Goal: Transaction & Acquisition: Purchase product/service

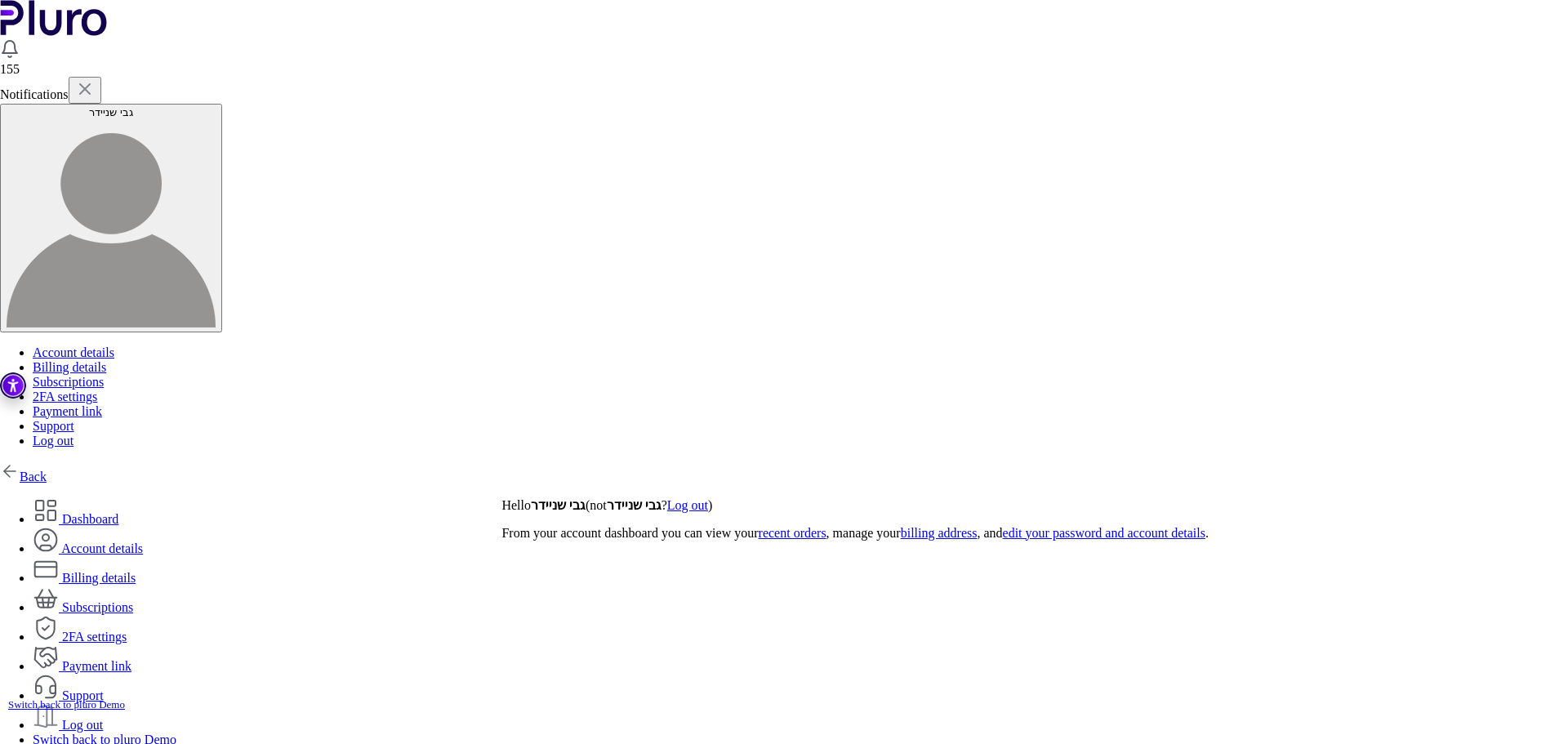
click at [47, 470] on link "Back" at bounding box center [23, 477] width 47 height 14
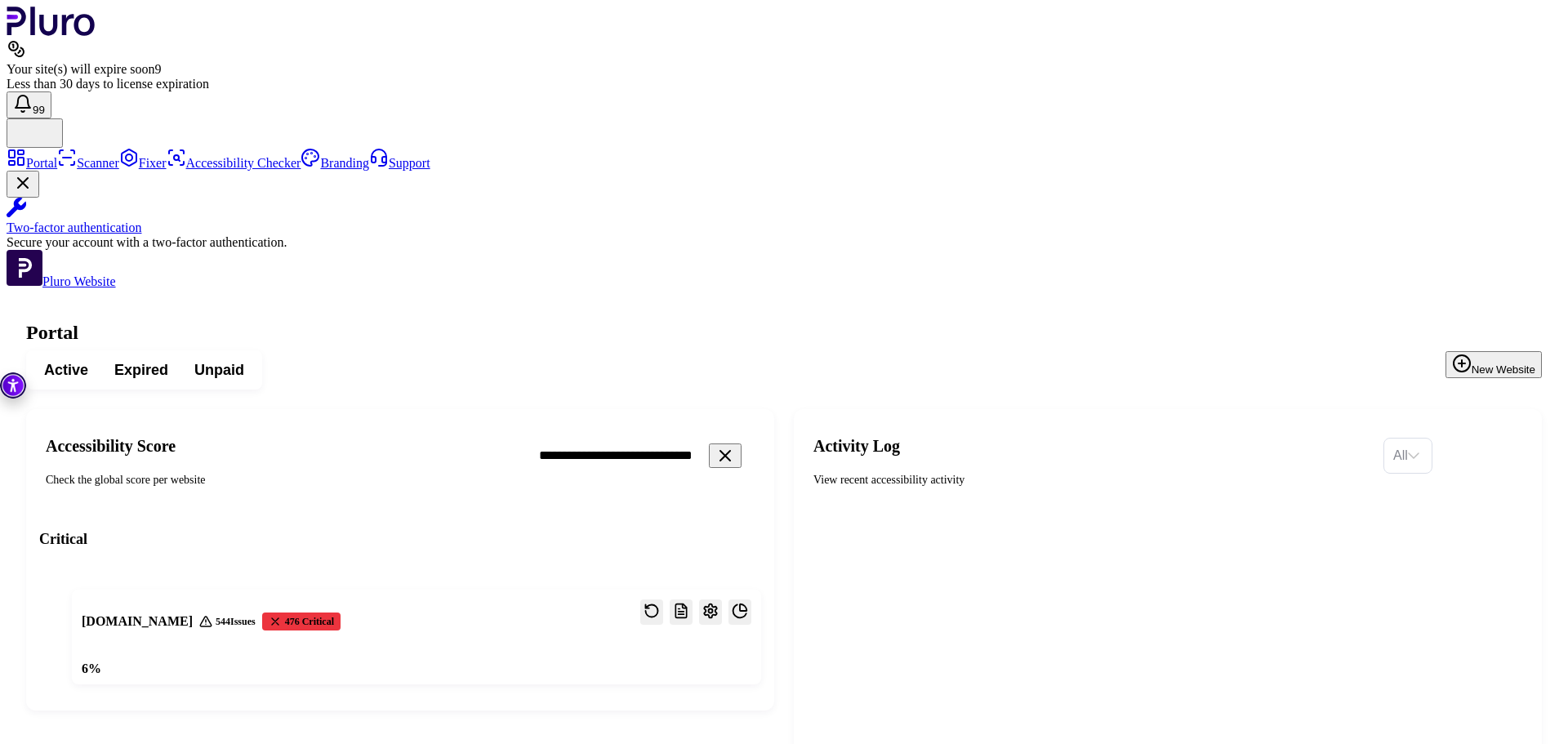
click at [735, 446] on icon "Clear search field" at bounding box center [725, 456] width 20 height 20
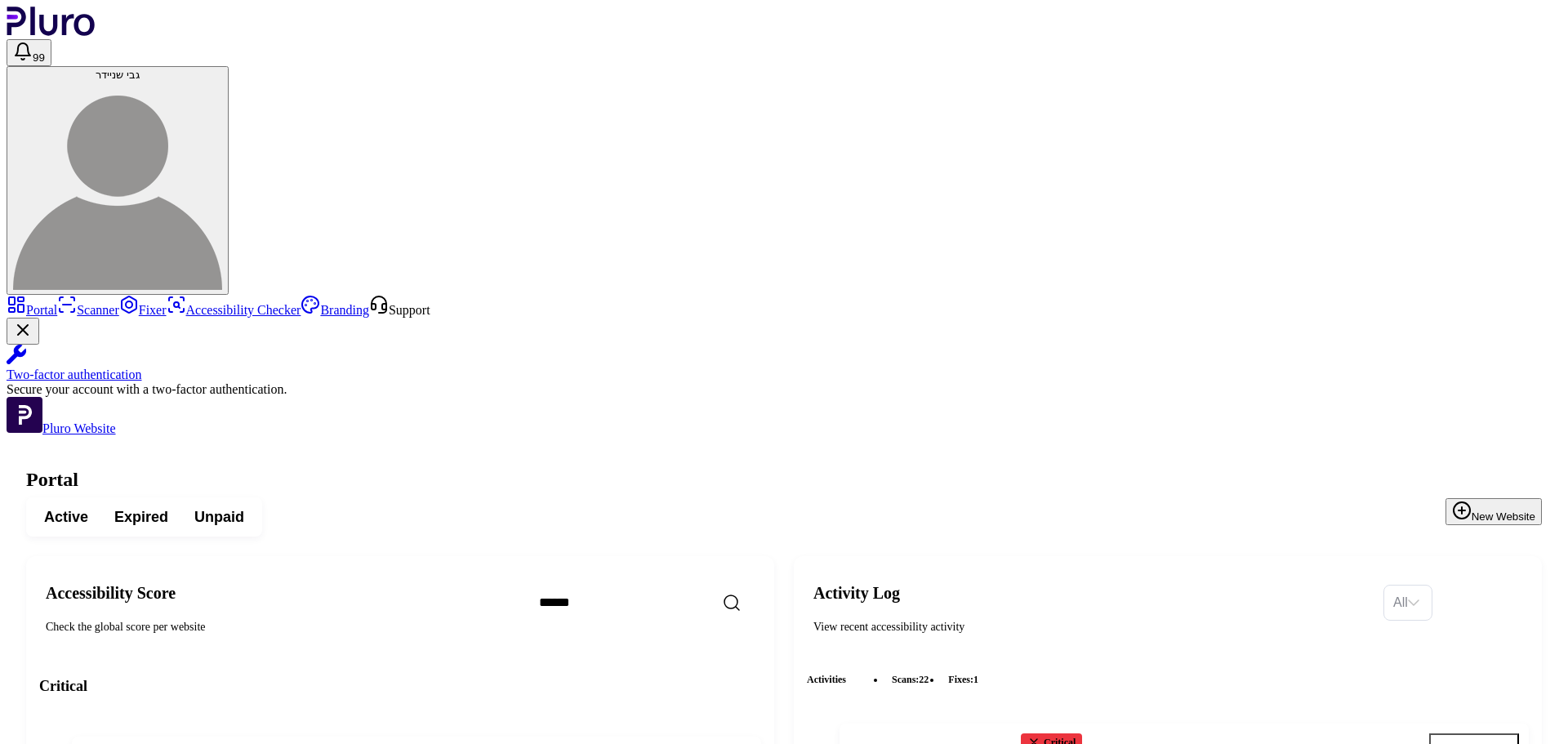
click at [168, 507] on span "Expired" at bounding box center [141, 517] width 54 height 20
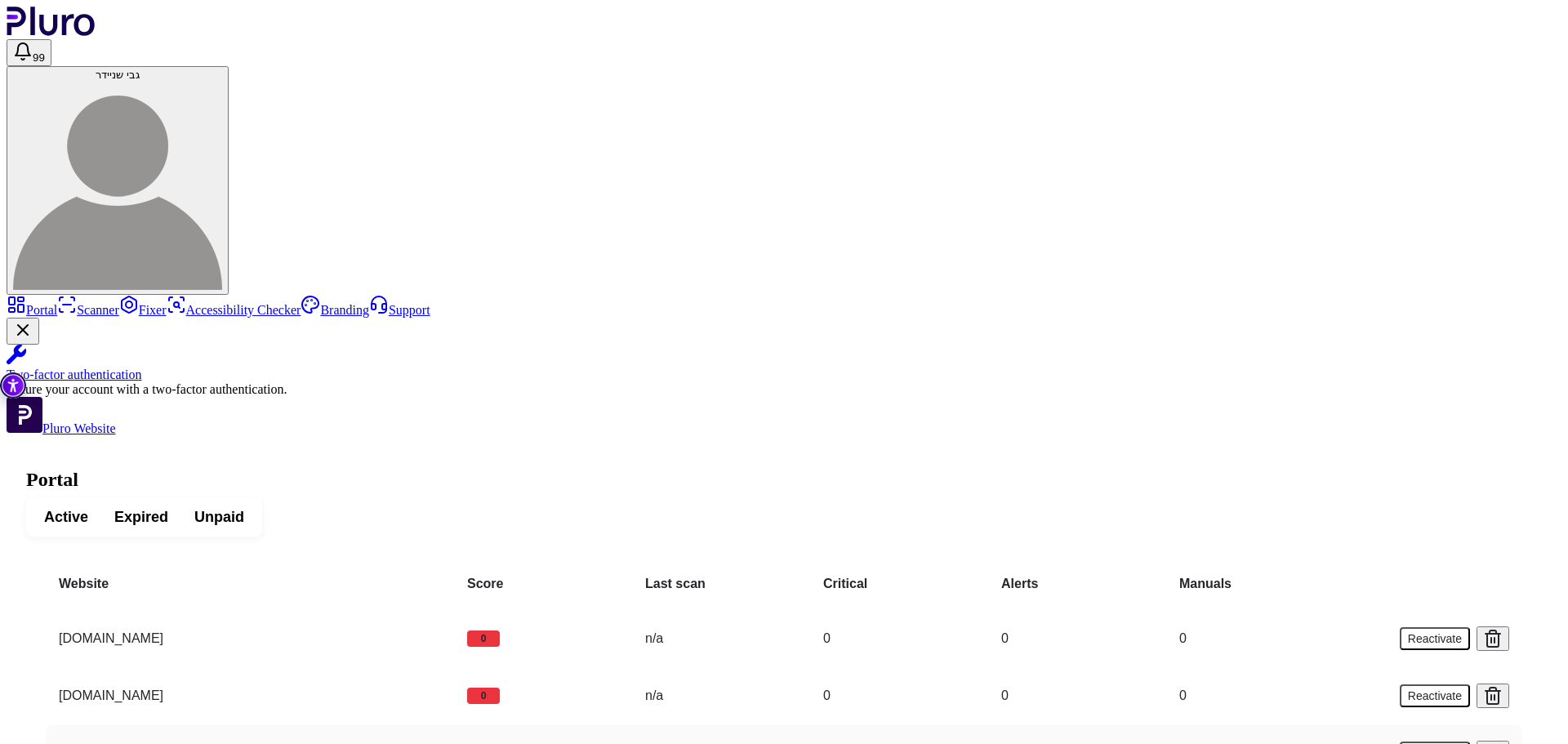
click at [1435, 742] on button "Reactivate" at bounding box center [1435, 754] width 70 height 23
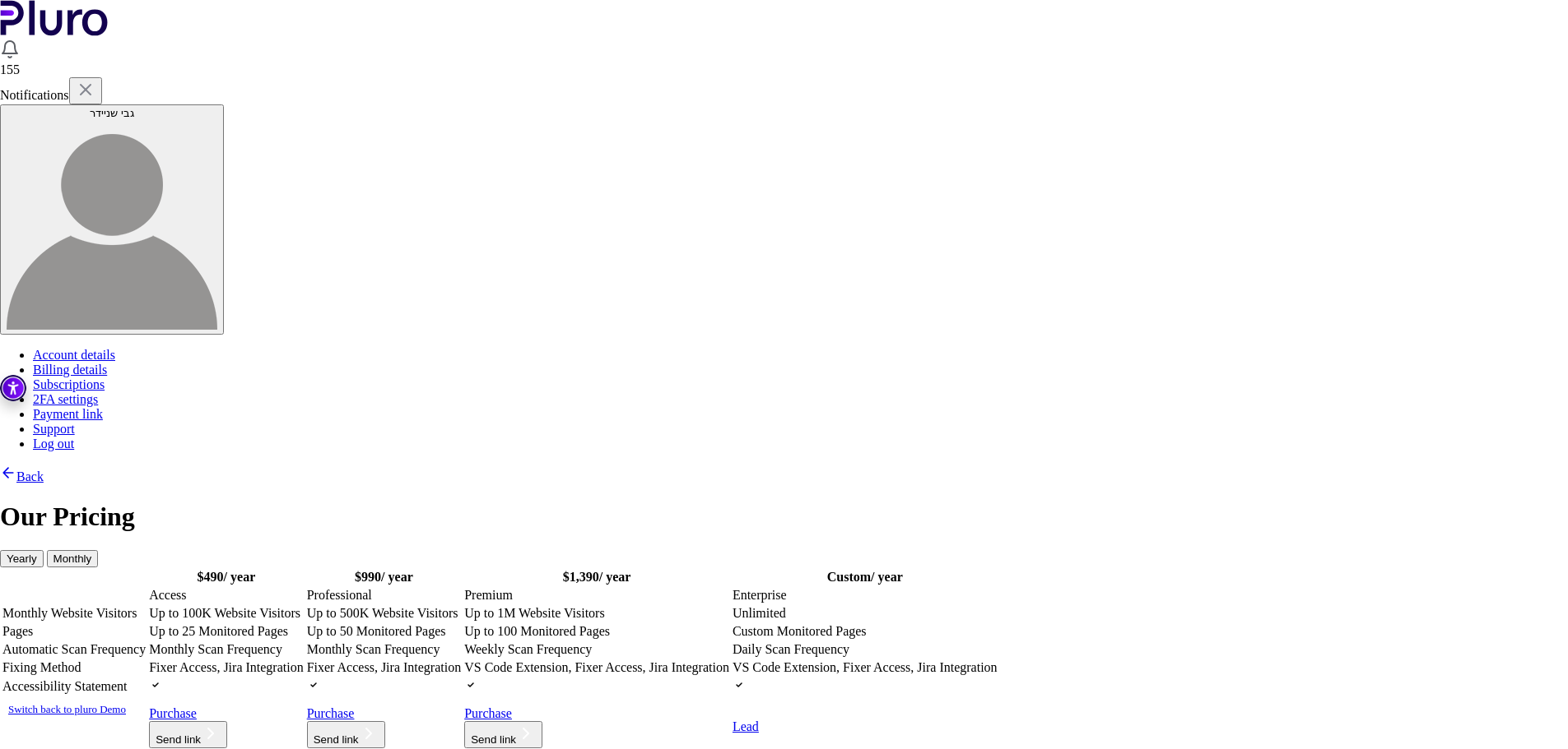
click at [304, 605] on td "Up to 100K Website Visitors" at bounding box center [226, 613] width 156 height 17
click at [216, 707] on link "Purchase" at bounding box center [182, 714] width 67 height 14
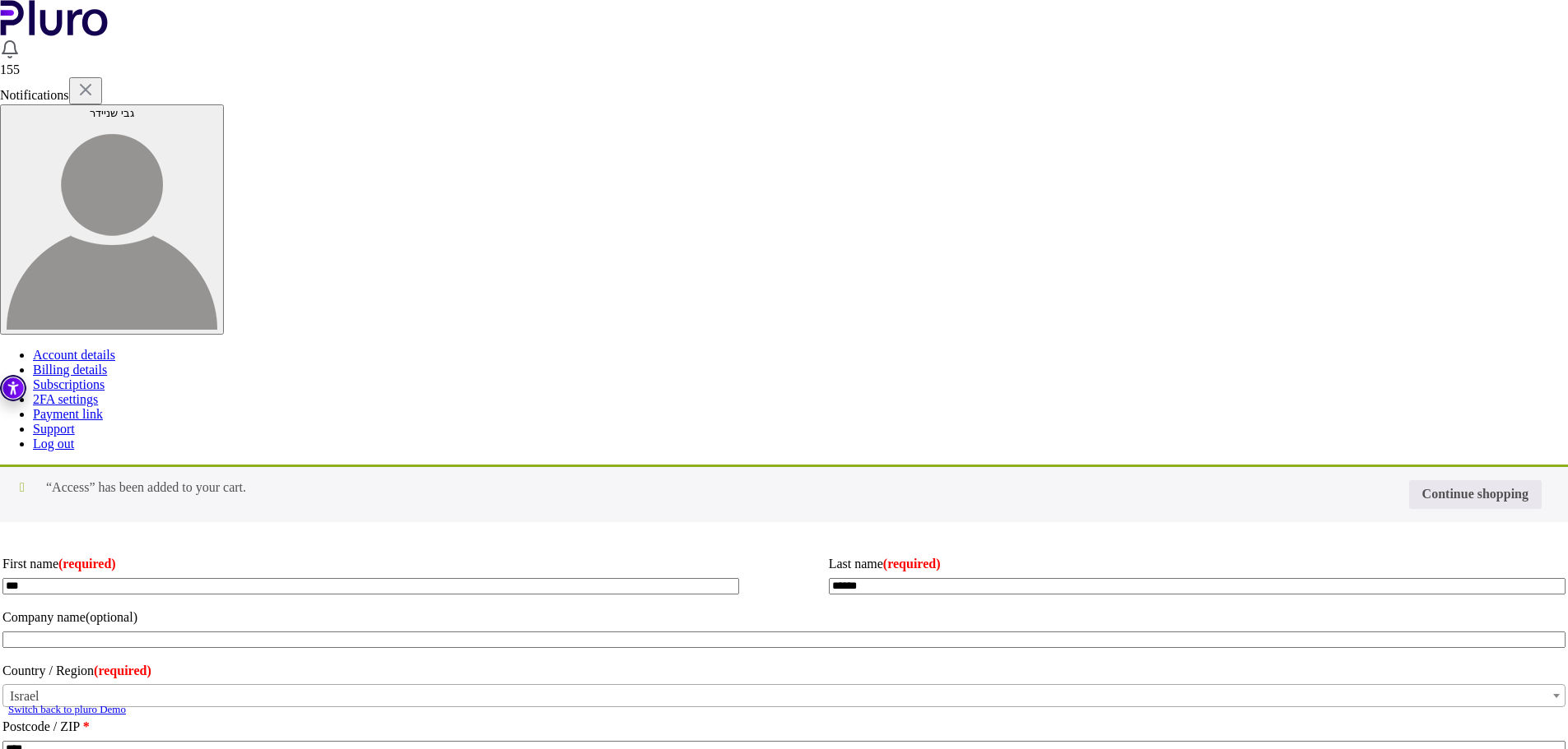
click at [0, 0] on input "Coupon:" at bounding box center [0, 0] width 0 height 0
type input "********"
click at [0, 0] on button "Apply coupon" at bounding box center [0, 0] width 0 height 0
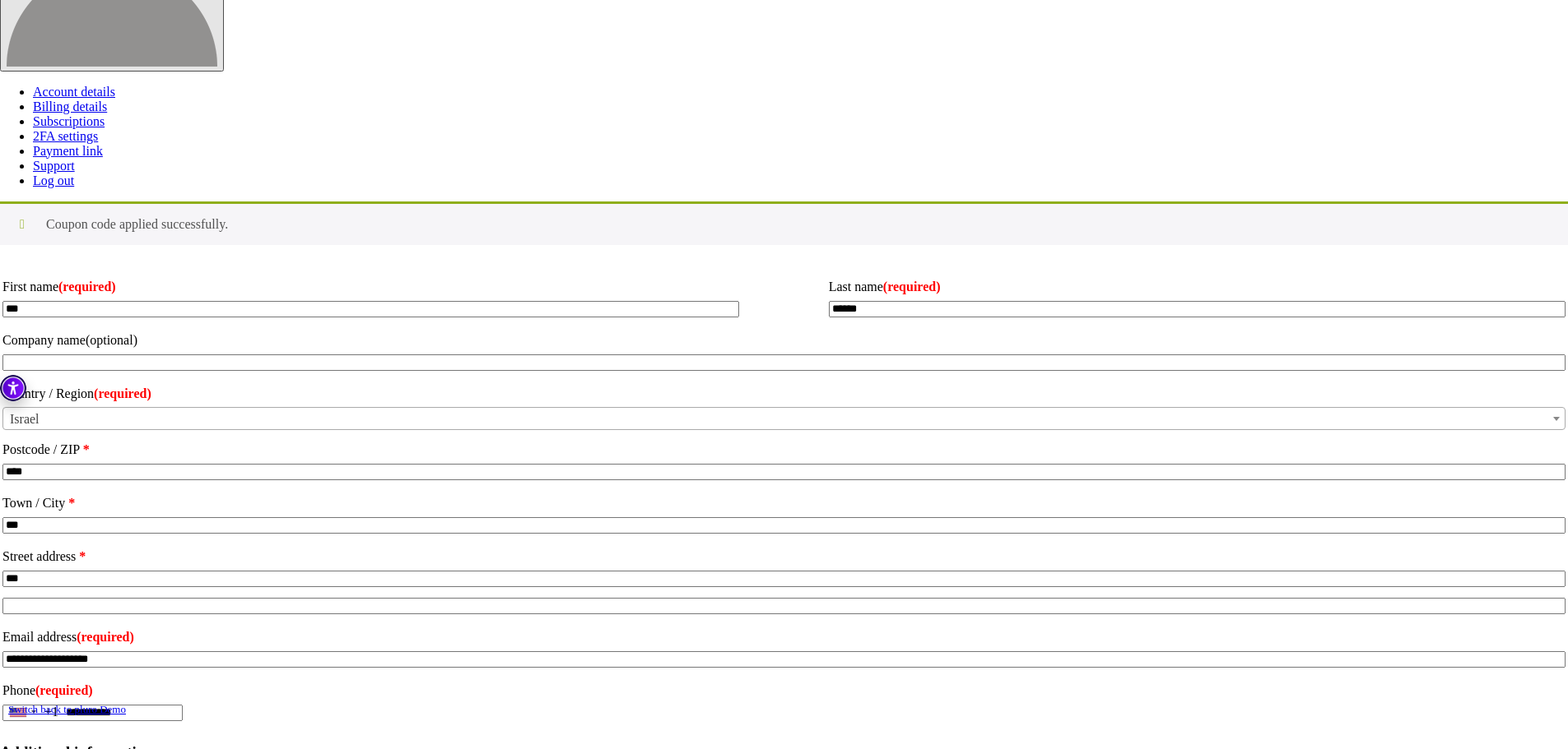
scroll to position [329, 0]
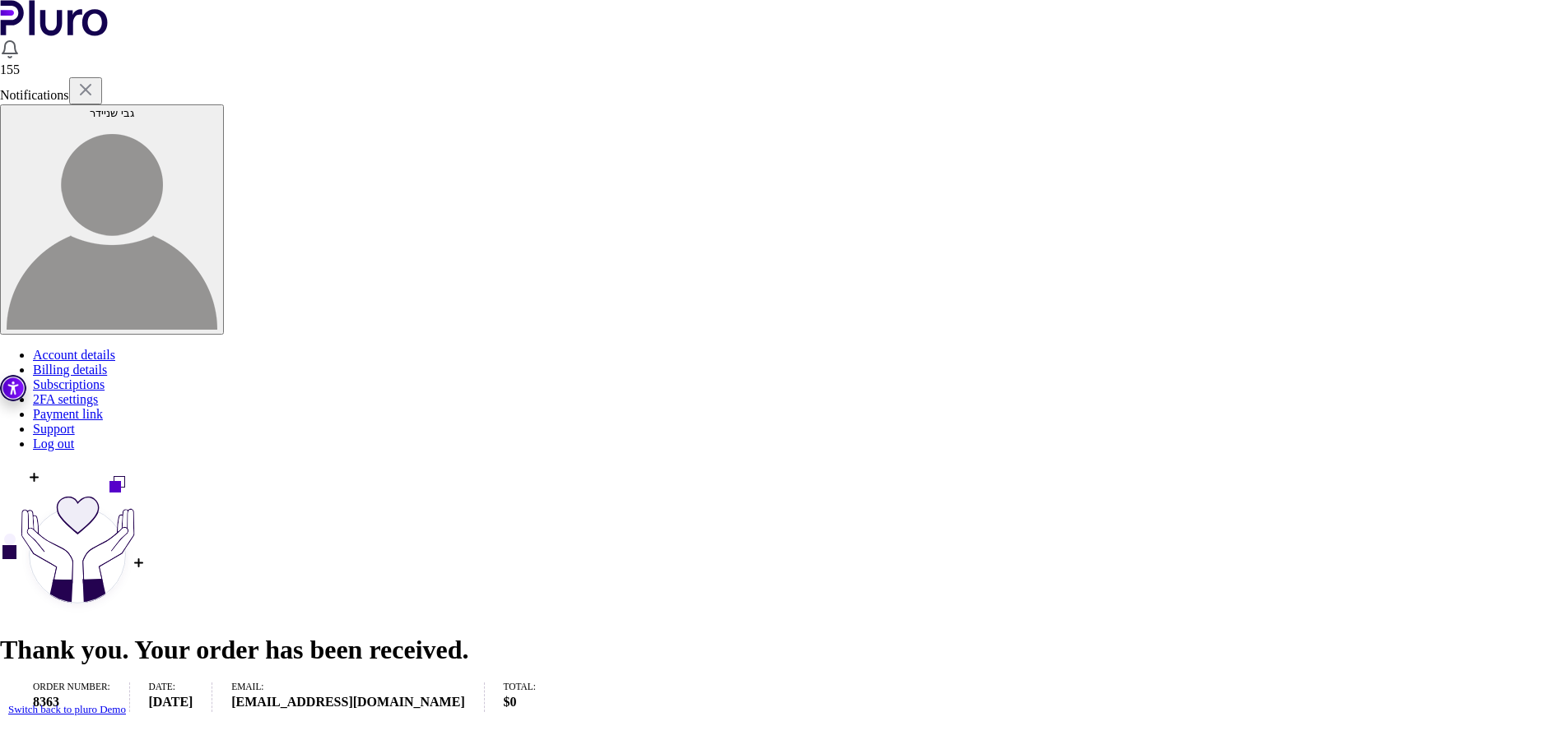
scroll to position [459, 0]
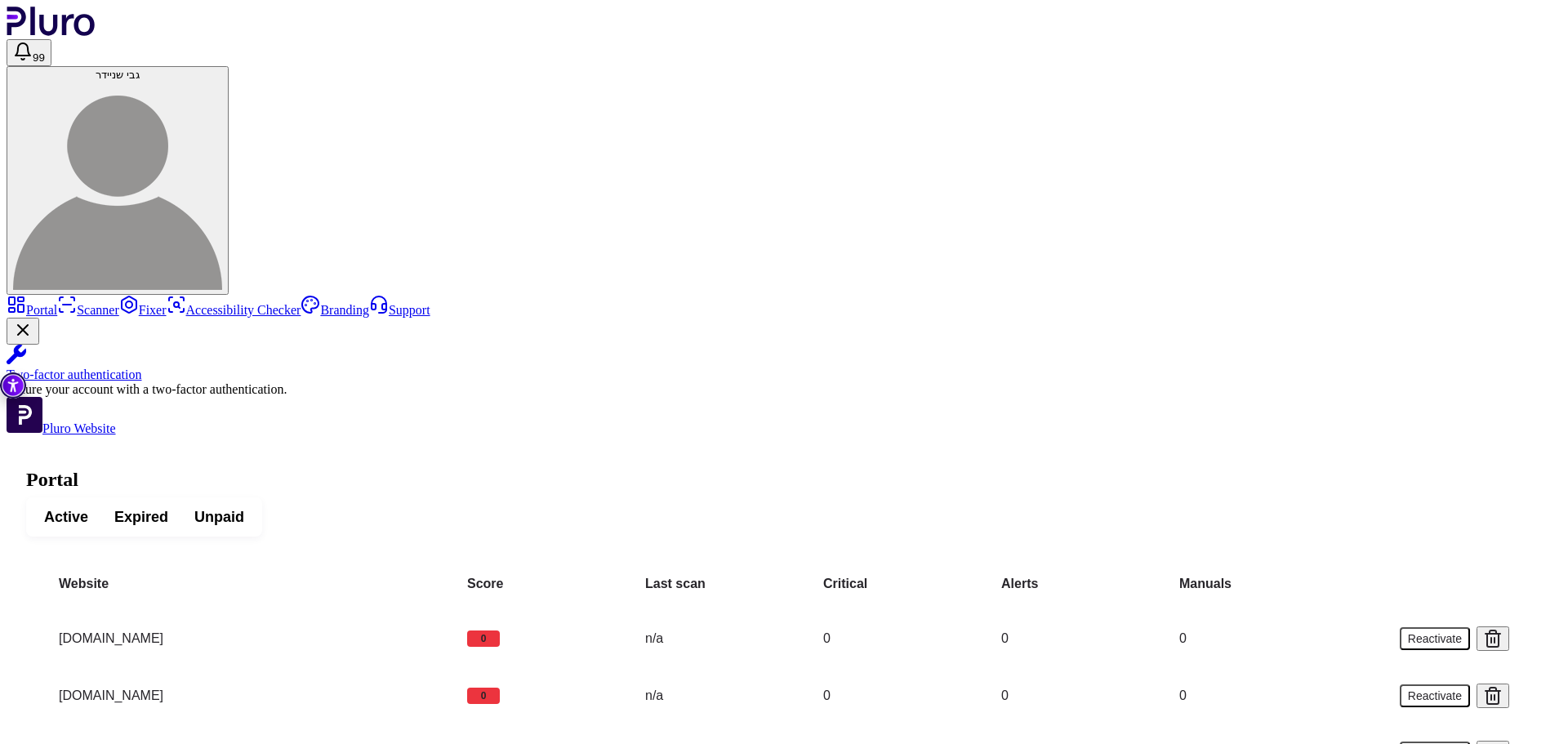
click at [57, 303] on link "Portal" at bounding box center [32, 310] width 50 height 14
click at [88, 507] on span "Active" at bounding box center [66, 517] width 44 height 20
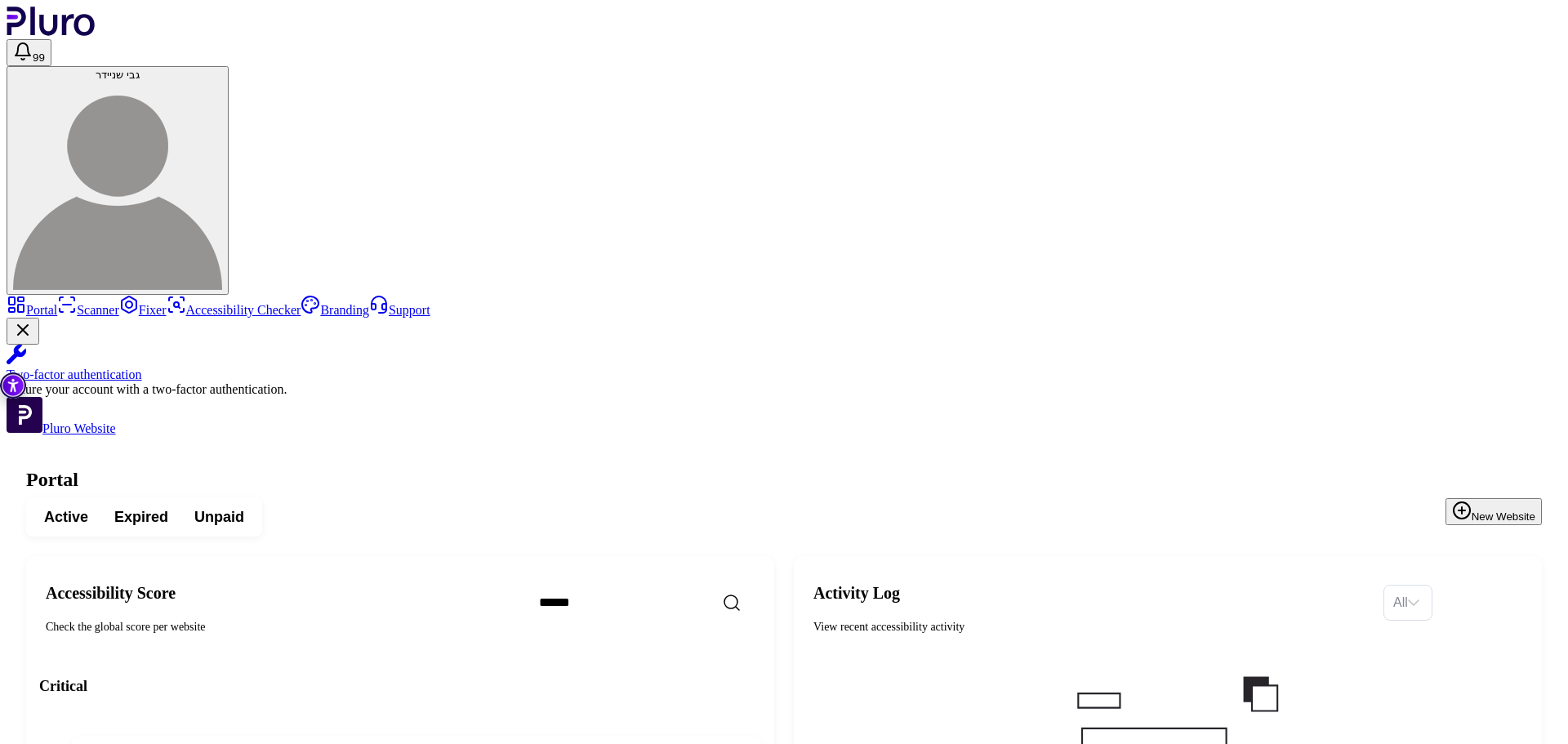
click at [774, 586] on input "Search" at bounding box center [666, 602] width 281 height 34
paste input "**********"
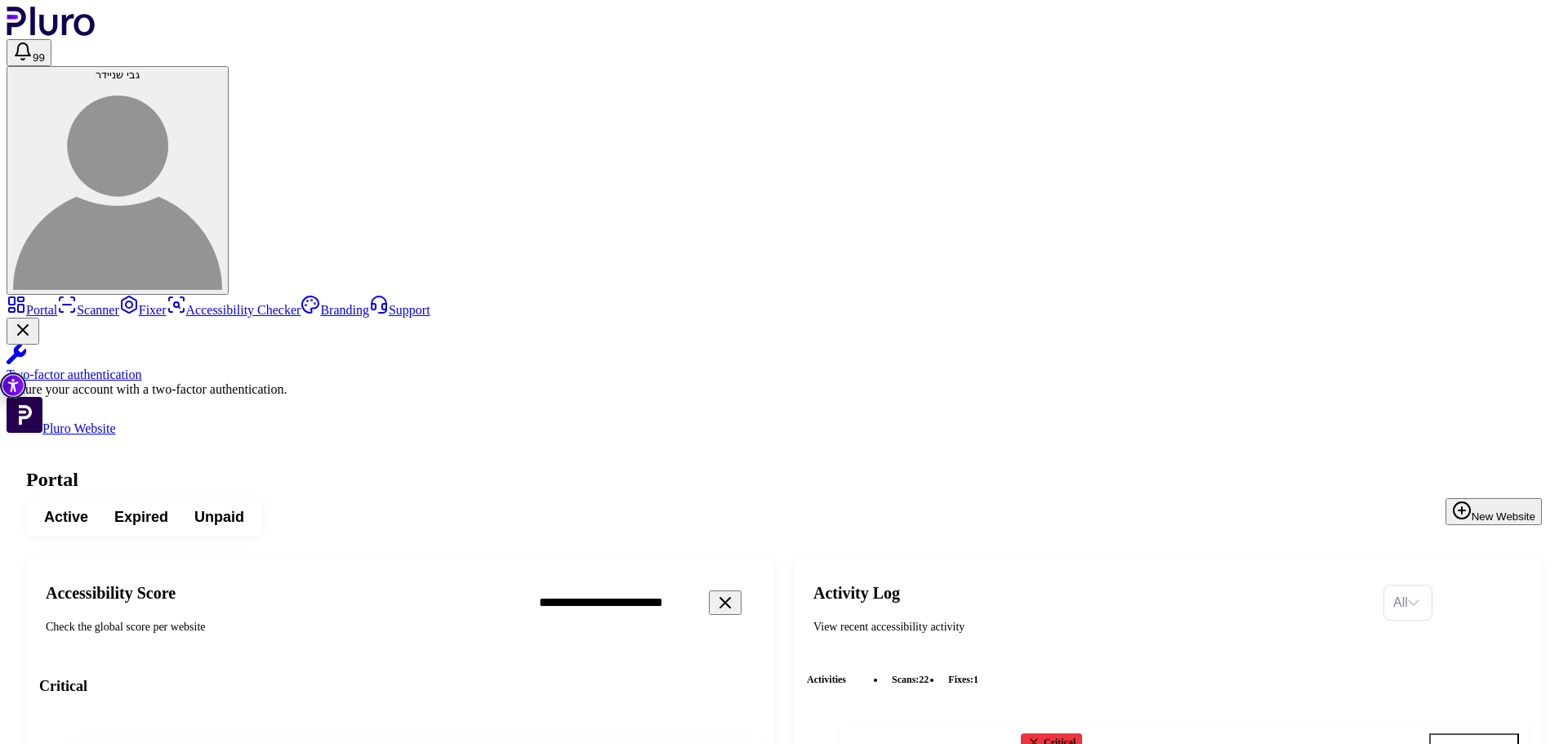
type input "**********"
click at [660, 744] on icon "Reset the cache" at bounding box center [651, 758] width 17 height 17
